Goal: Transaction & Acquisition: Download file/media

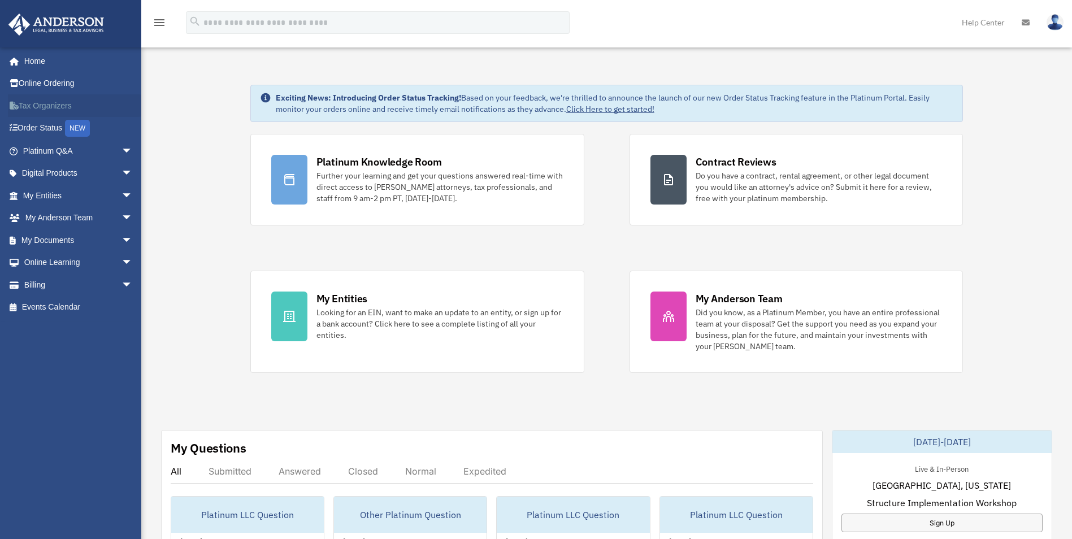
click at [41, 102] on link "Tax Organizers" at bounding box center [79, 105] width 142 height 23
click at [63, 240] on link "My Documents arrow_drop_down" at bounding box center [79, 240] width 142 height 23
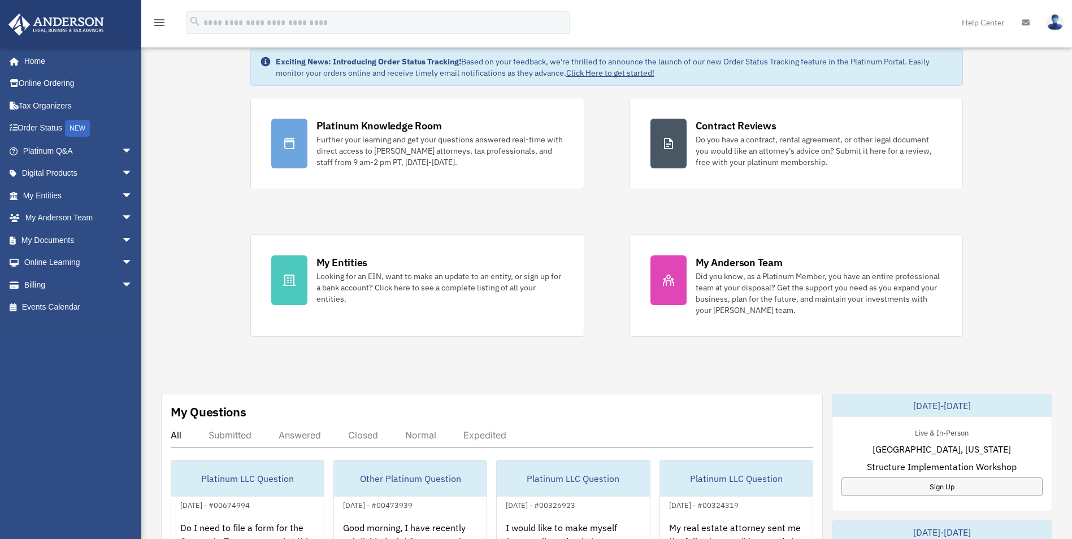
scroll to position [170, 0]
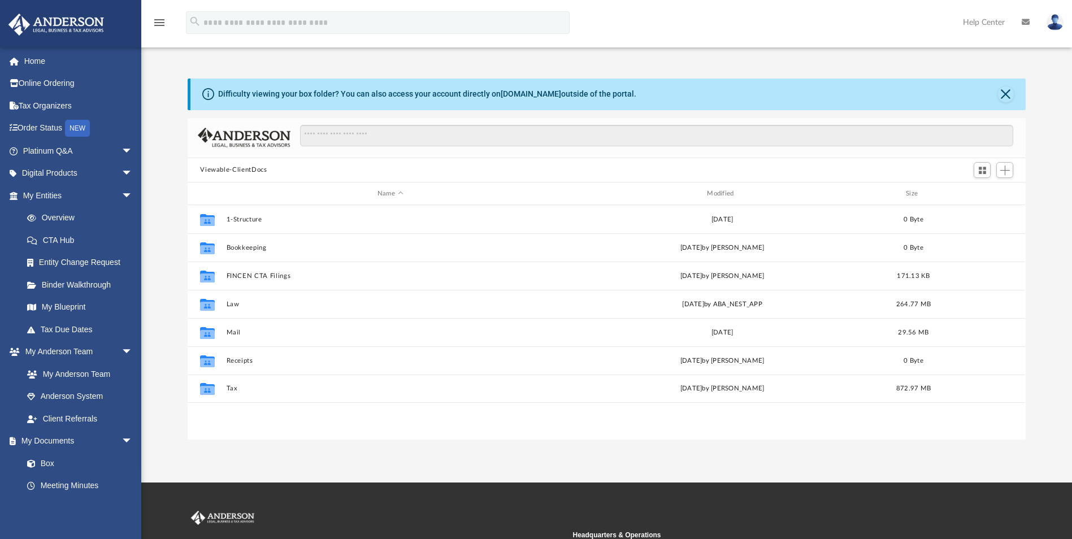
scroll to position [249, 830]
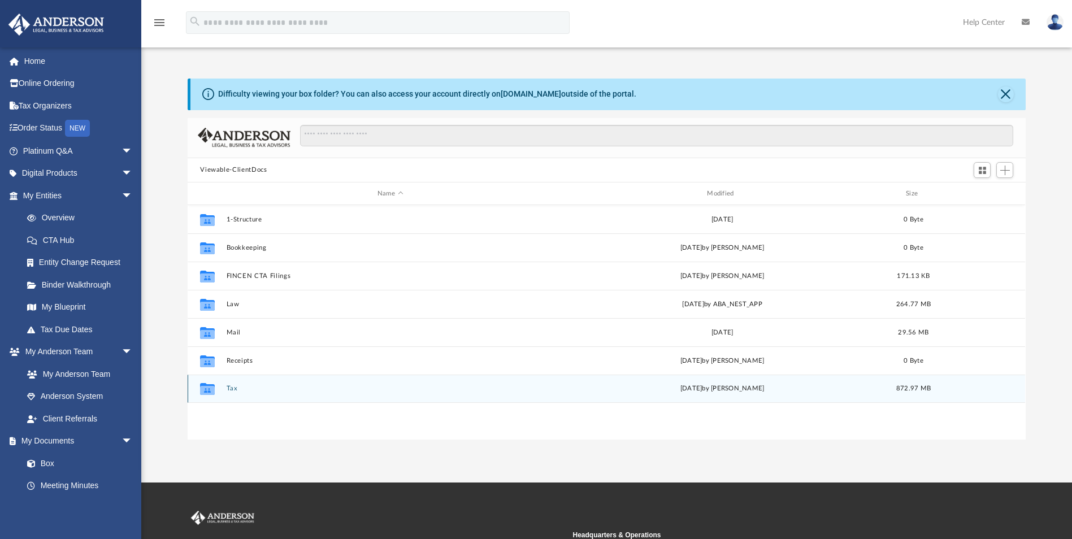
click at [232, 390] on button "Tax" at bounding box center [390, 388] width 327 height 7
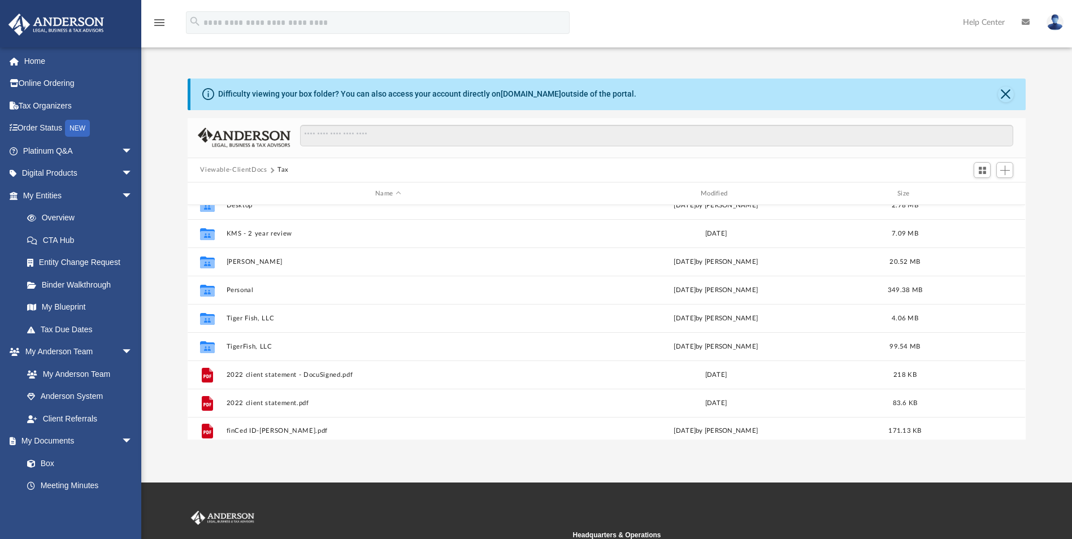
scroll to position [162, 0]
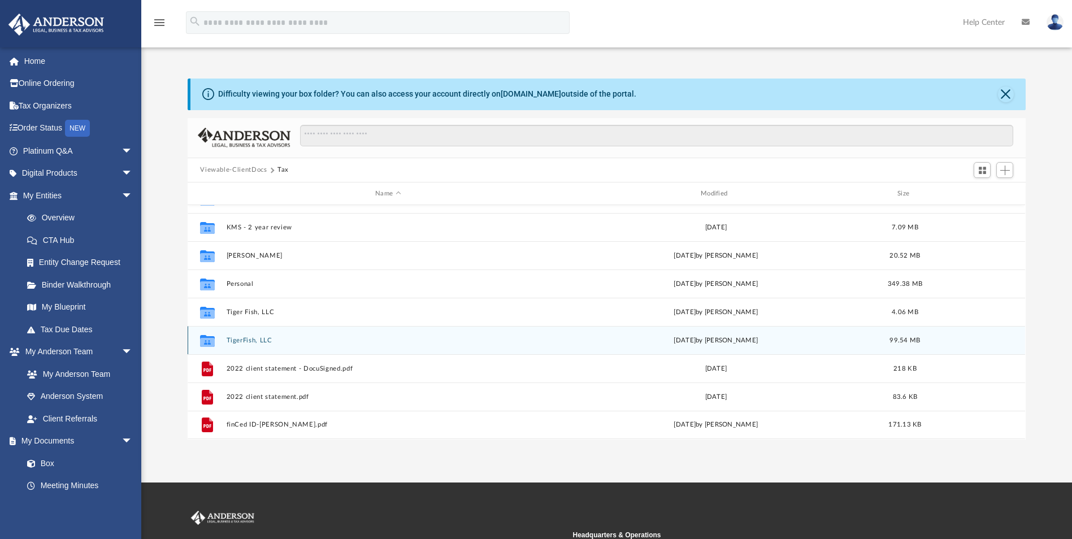
click at [251, 337] on button "TigerFish, LLC" at bounding box center [388, 340] width 323 height 7
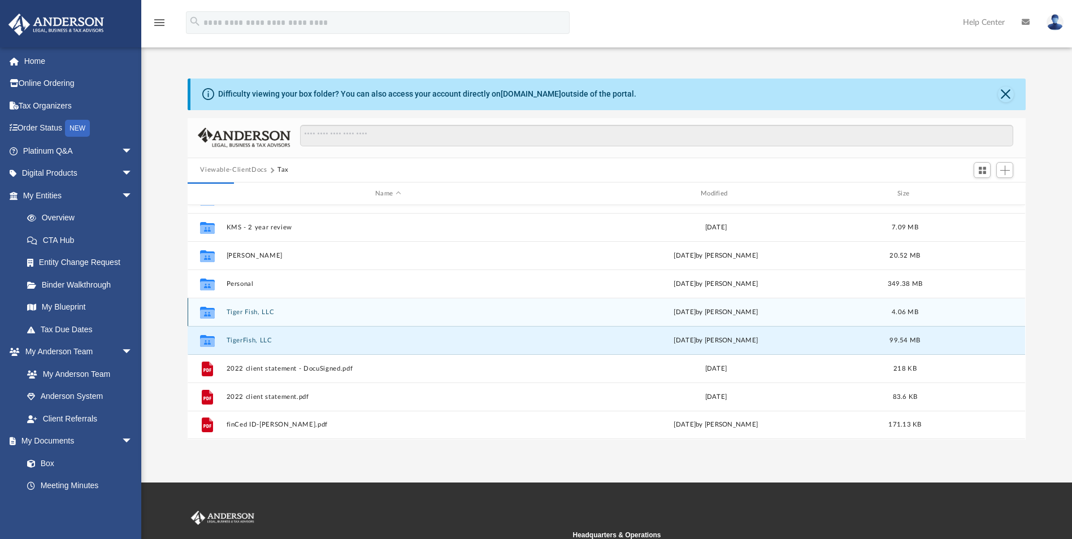
scroll to position [0, 0]
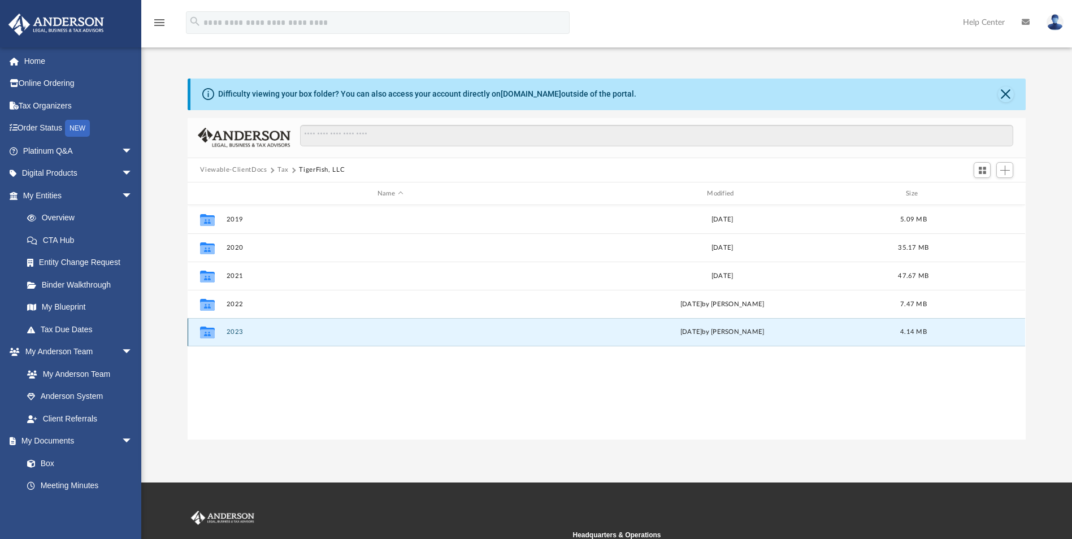
click at [237, 332] on button "2023" at bounding box center [390, 332] width 327 height 7
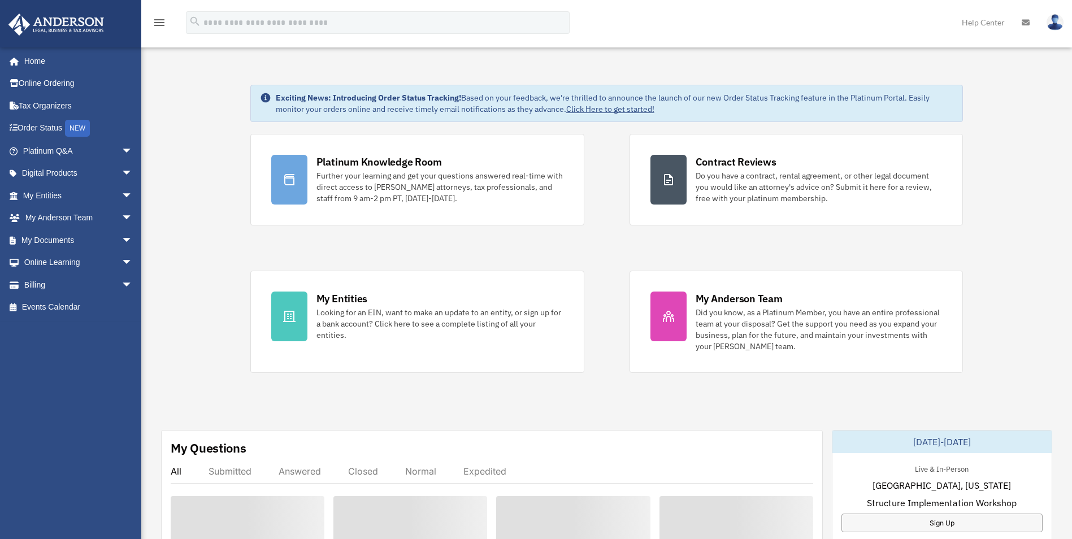
scroll to position [170, 0]
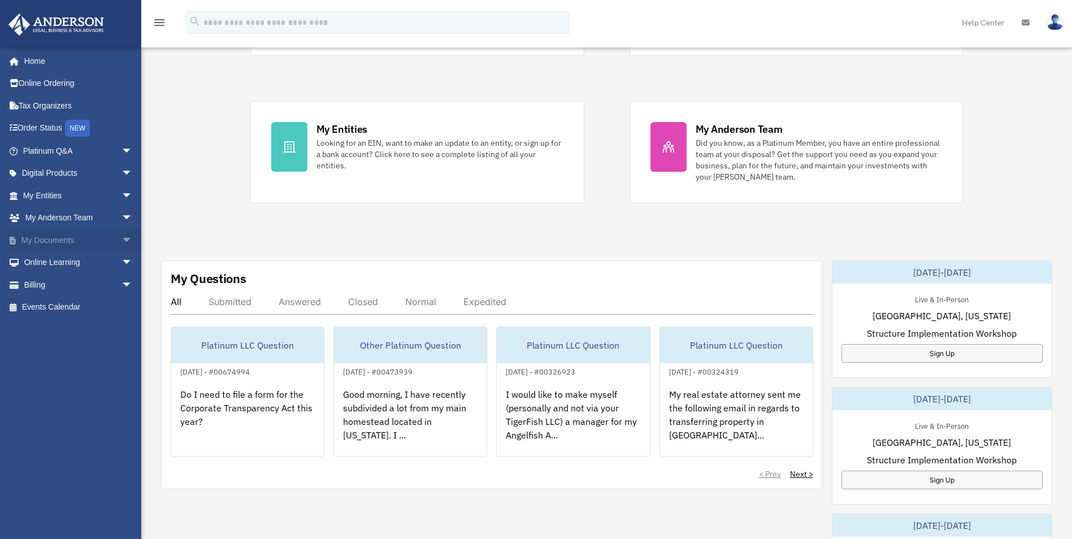
click at [55, 242] on link "My Documents arrow_drop_down" at bounding box center [79, 240] width 142 height 23
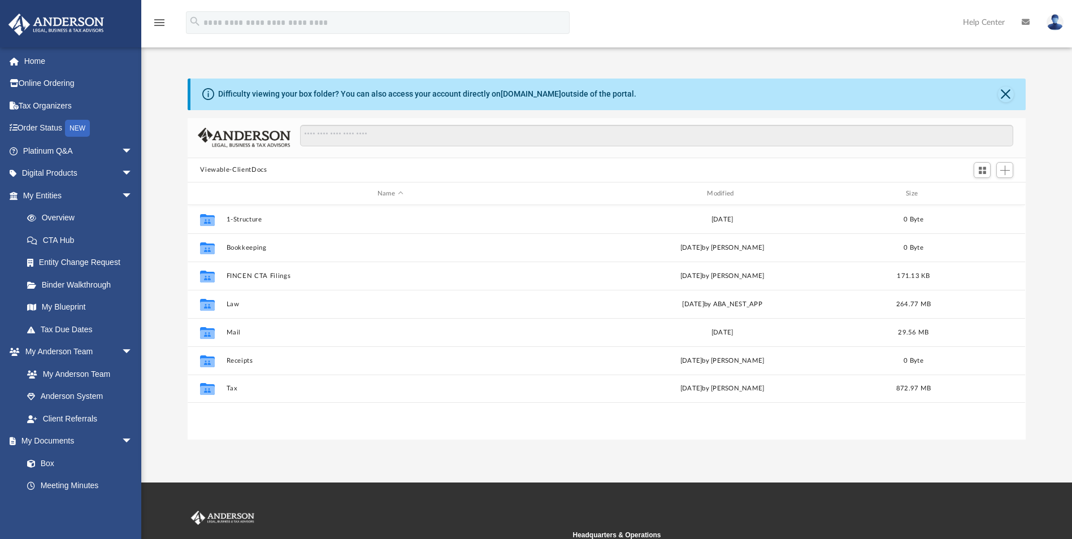
scroll to position [249, 830]
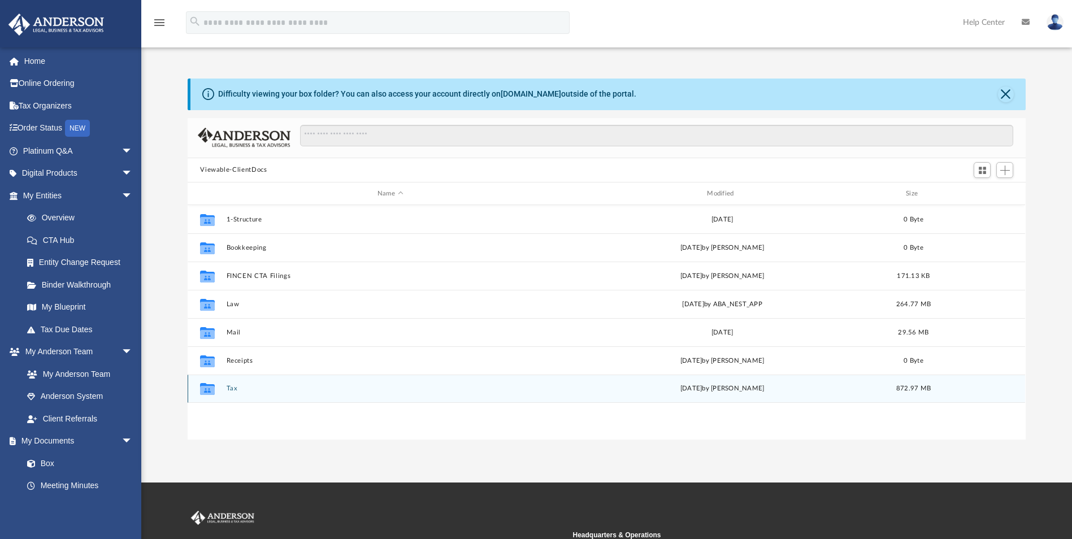
click at [235, 388] on button "Tax" at bounding box center [390, 388] width 327 height 7
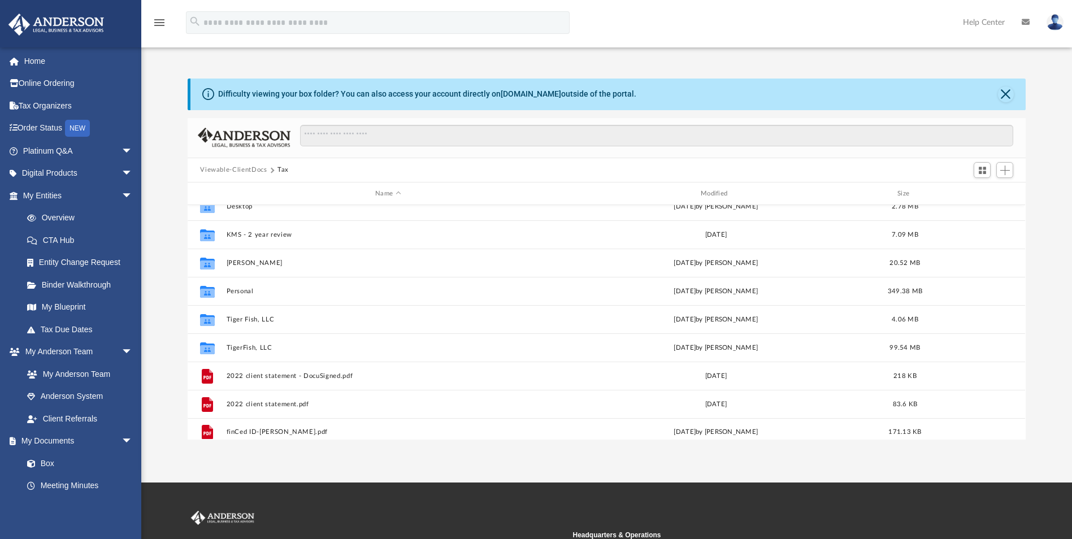
scroll to position [162, 0]
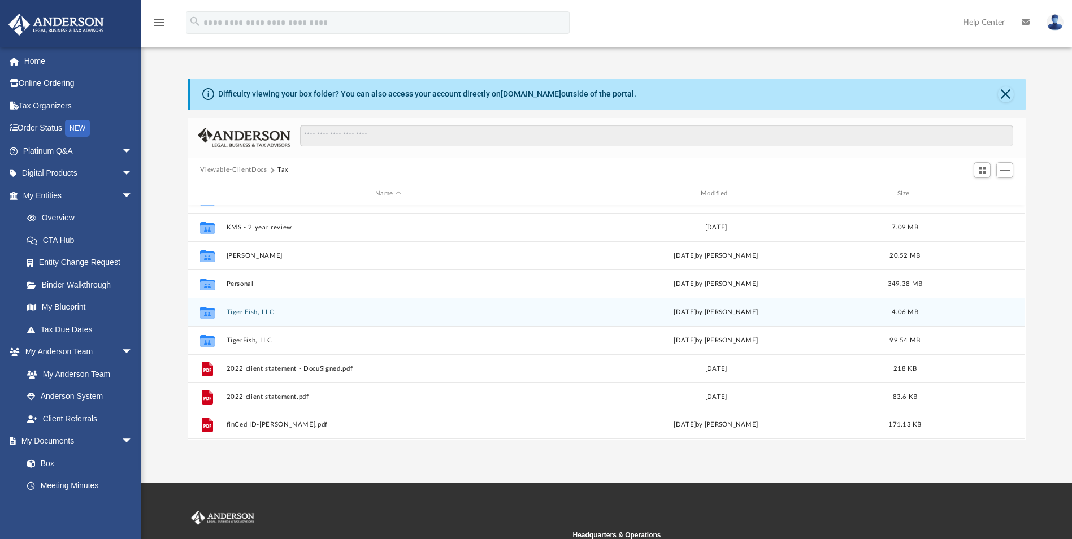
click at [249, 314] on button "Tiger Fish, LLC" at bounding box center [388, 312] width 323 height 7
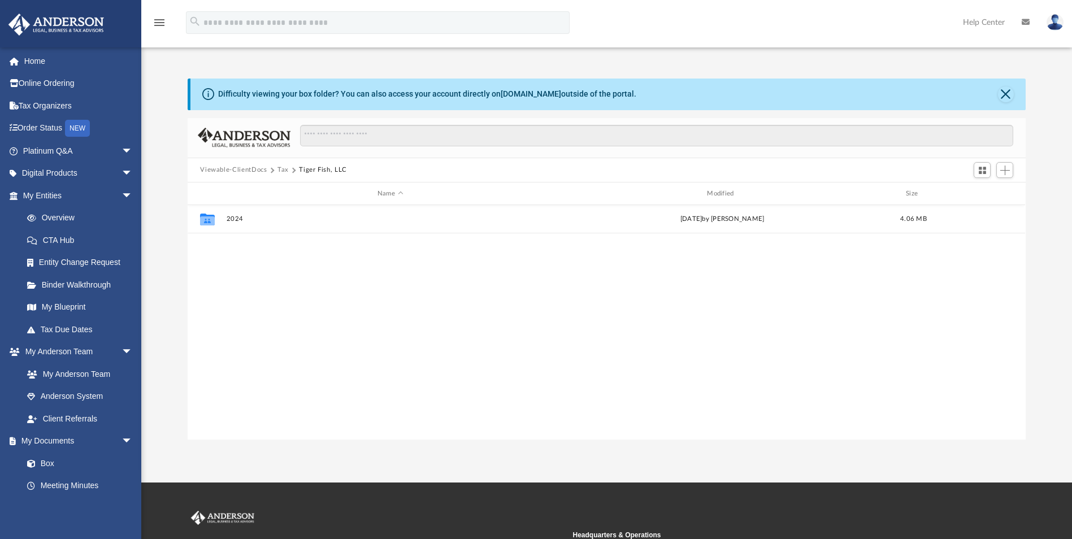
scroll to position [0, 0]
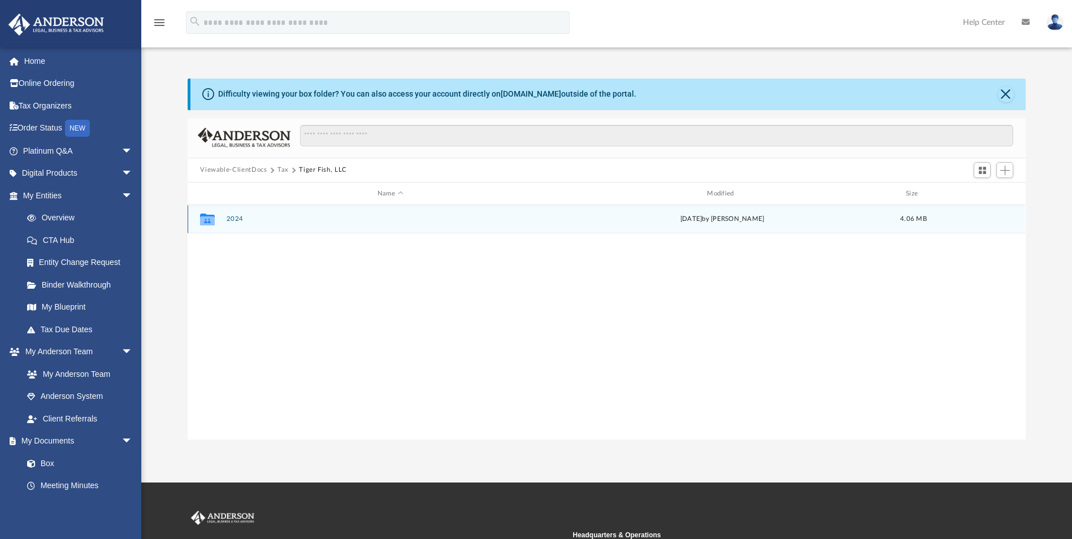
click at [235, 220] on button "2024" at bounding box center [390, 219] width 327 height 7
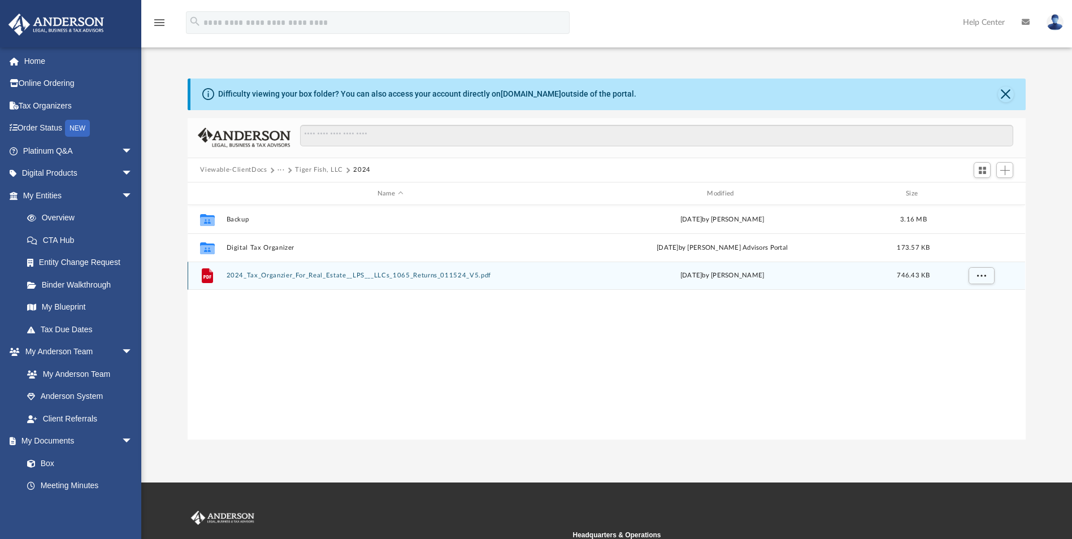
click at [259, 281] on div "File 2024_Tax_Organzier_For_Real_Estate__LPS___LLCs_1065_Returns_011524_V5.pdf …" at bounding box center [607, 276] width 838 height 28
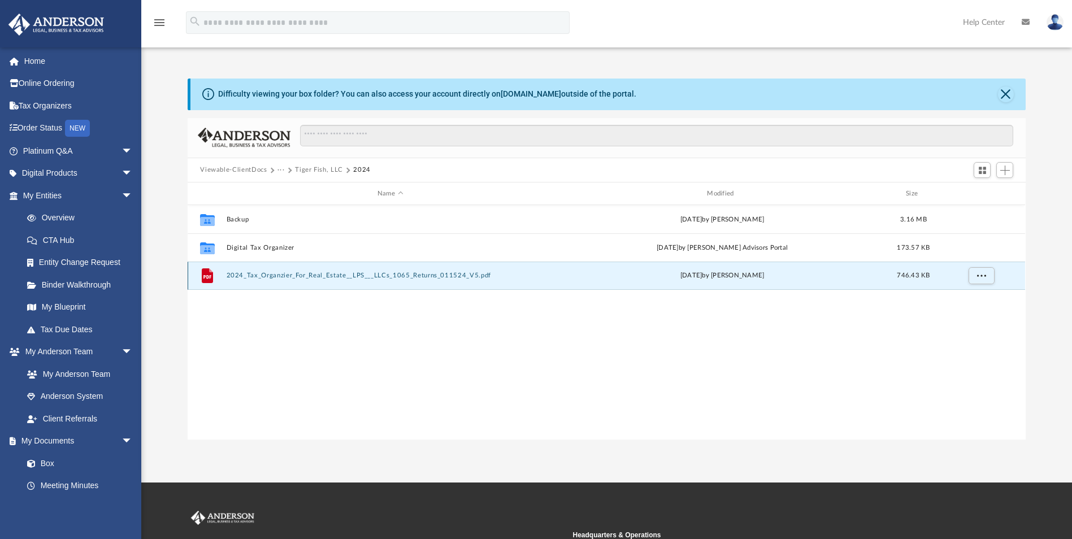
click at [281, 273] on button "2024_Tax_Organzier_For_Real_Estate__LPS___LLCs_1065_Returns_011524_V5.pdf" at bounding box center [390, 275] width 327 height 7
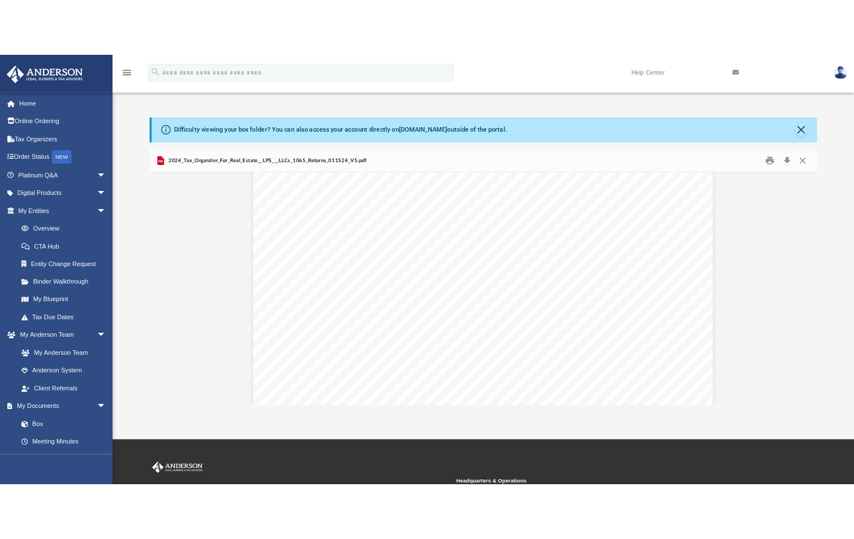
scroll to position [4126, 0]
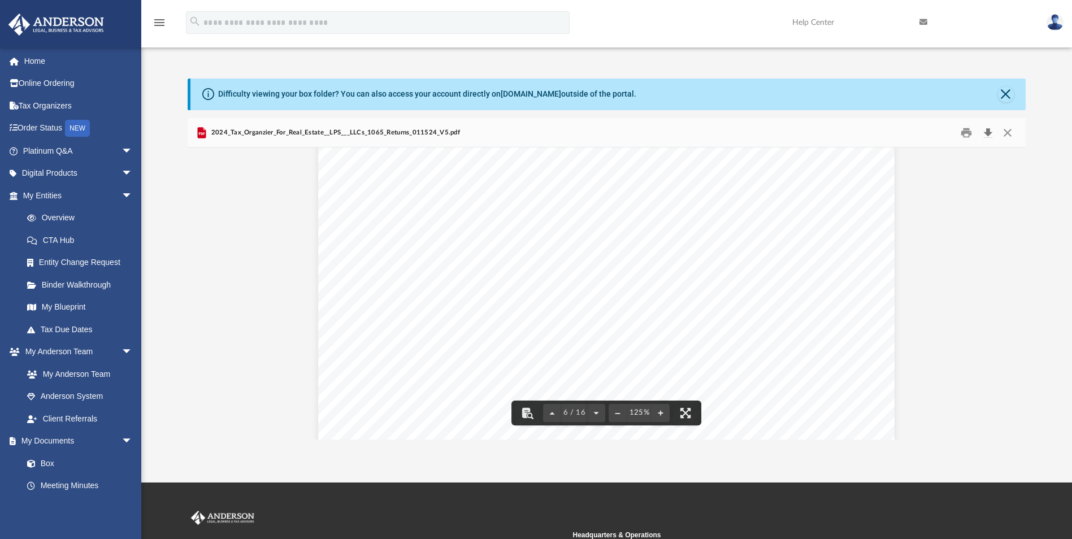
click at [987, 130] on button "Download" at bounding box center [988, 133] width 20 height 18
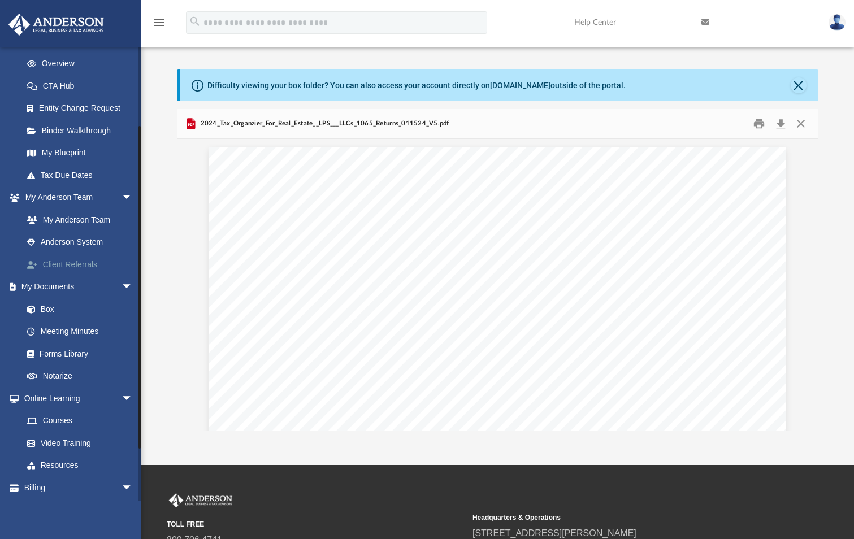
scroll to position [170, 0]
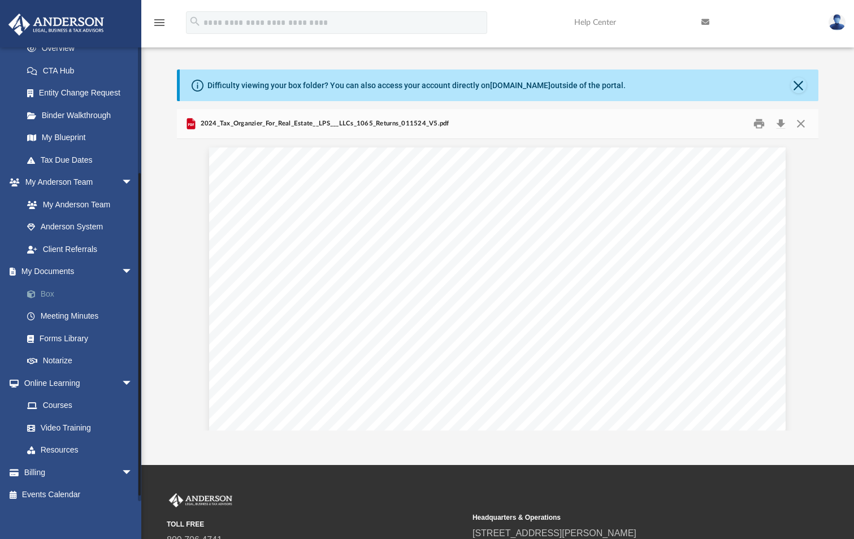
click at [47, 294] on link "Box" at bounding box center [83, 294] width 134 height 23
click at [800, 87] on button "Close" at bounding box center [799, 85] width 16 height 16
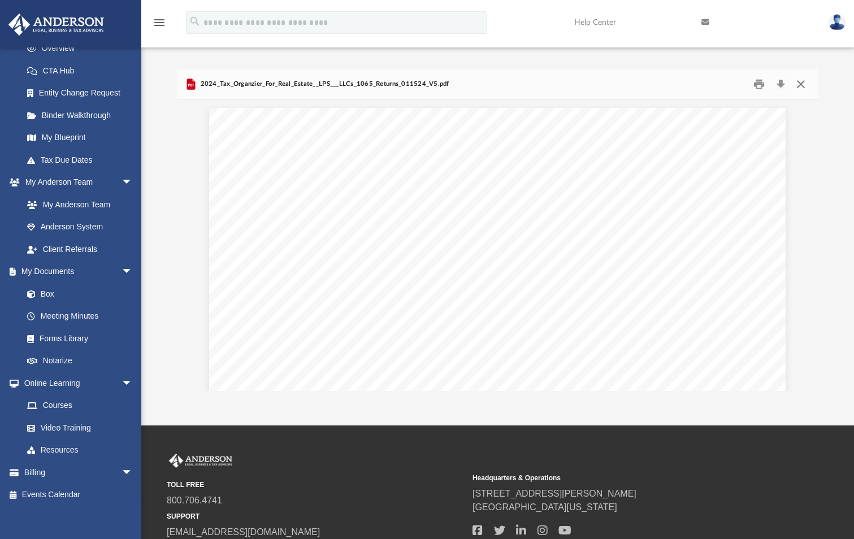
click at [806, 82] on button "Close" at bounding box center [801, 85] width 20 height 18
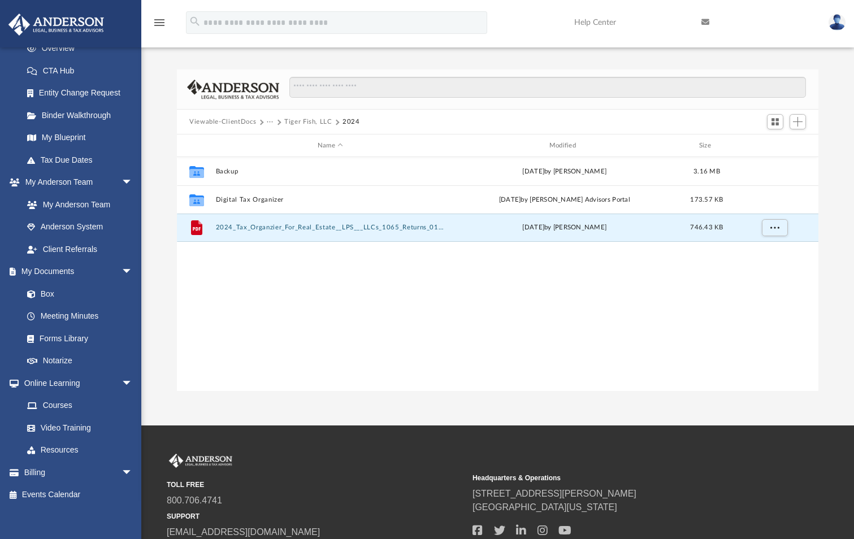
click at [285, 123] on button "Tiger Fish, LLC" at bounding box center [308, 122] width 48 height 10
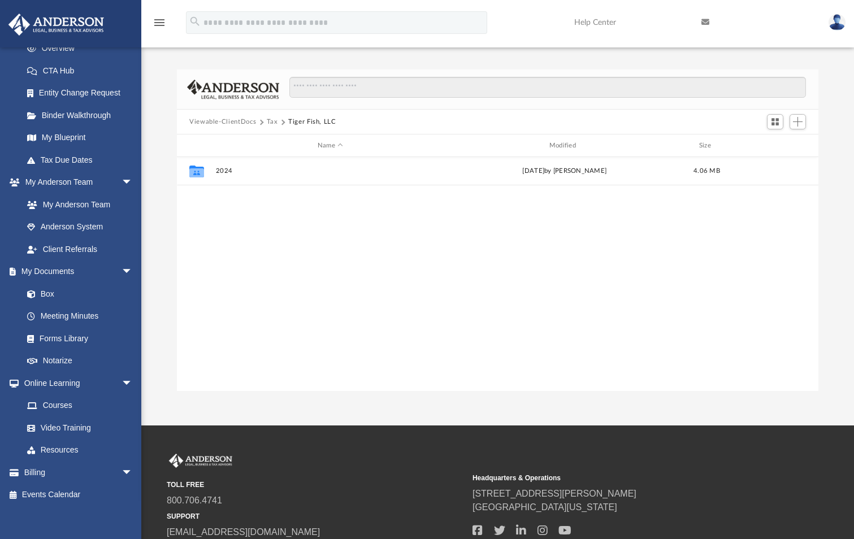
click at [273, 123] on button "Tax" at bounding box center [272, 122] width 11 height 10
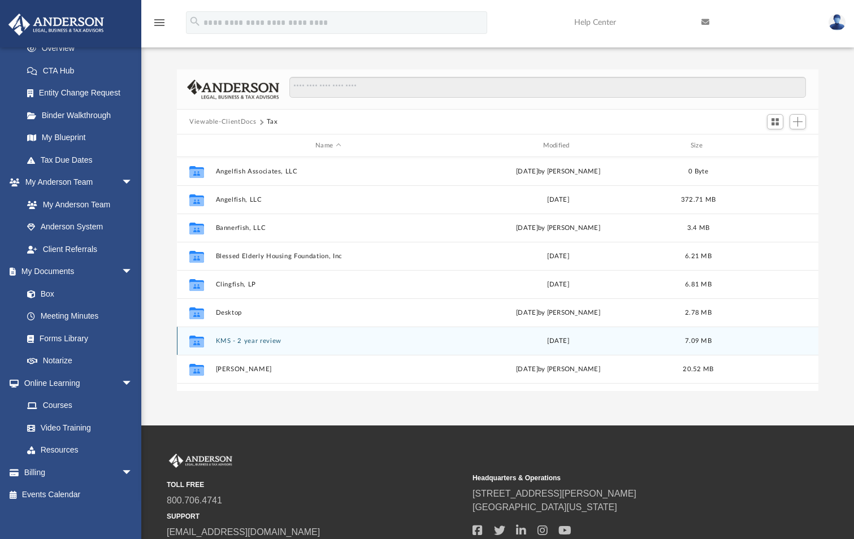
scroll to position [162, 0]
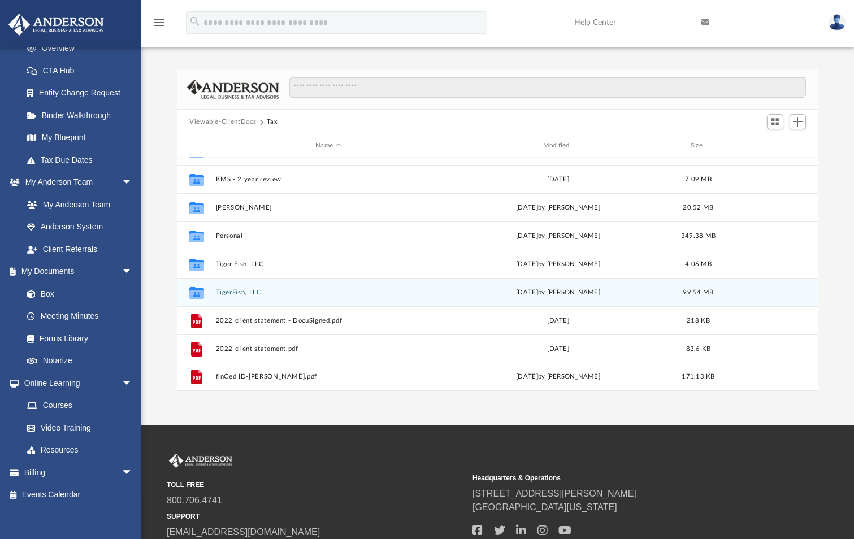
click at [239, 293] on button "TigerFish, LLC" at bounding box center [328, 292] width 225 height 7
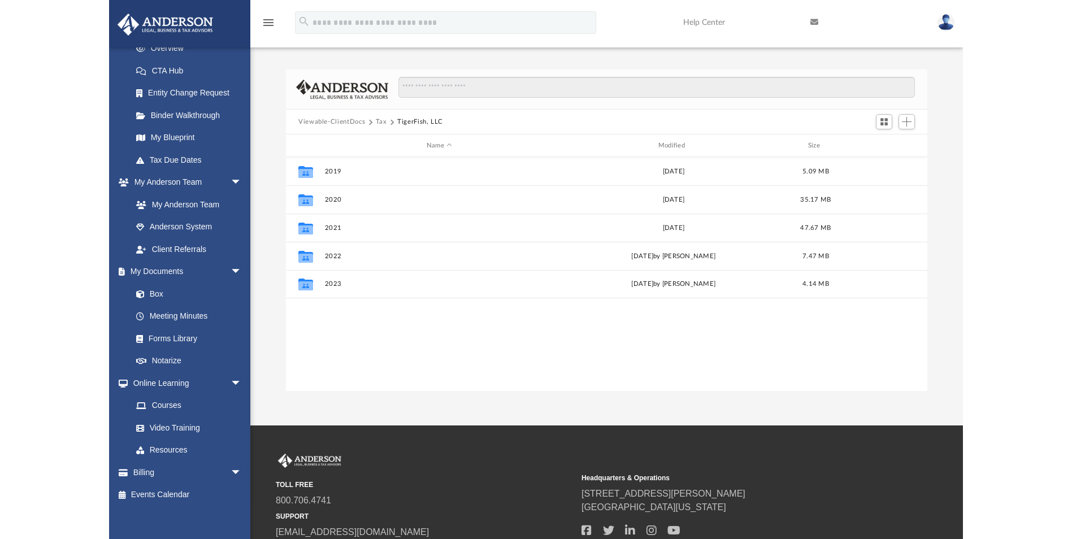
scroll to position [0, 0]
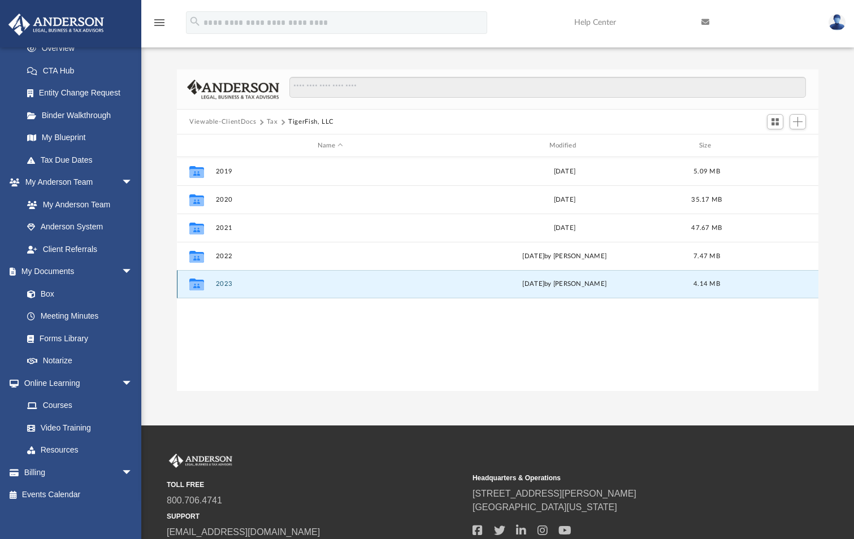
click at [218, 284] on button "2023" at bounding box center [330, 283] width 229 height 7
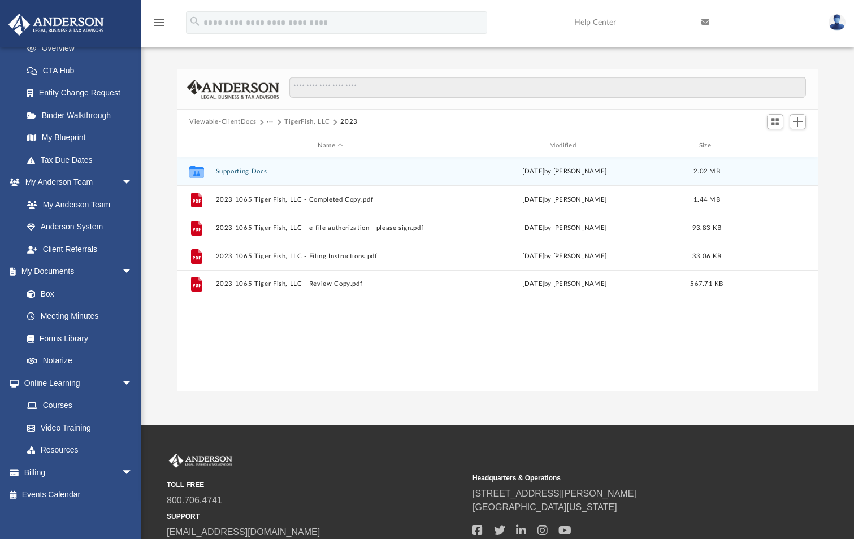
click at [254, 171] on button "Supporting Docs" at bounding box center [330, 171] width 229 height 7
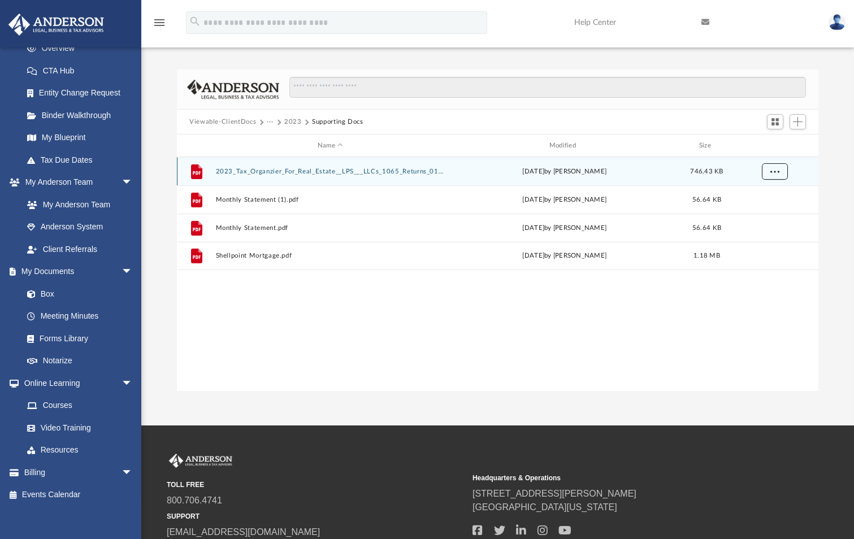
click at [774, 171] on span "More options" at bounding box center [774, 171] width 9 height 6
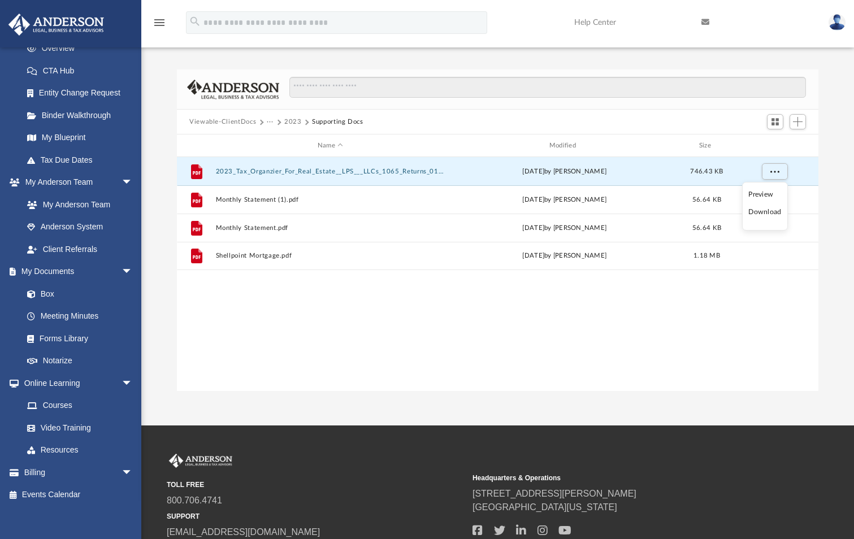
click at [765, 211] on li "Download" at bounding box center [764, 212] width 33 height 12
